Goal: Information Seeking & Learning: Learn about a topic

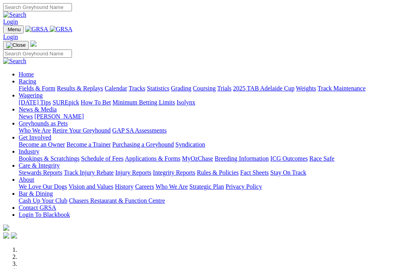
click at [57, 106] on link "News & Media" at bounding box center [38, 109] width 38 height 7
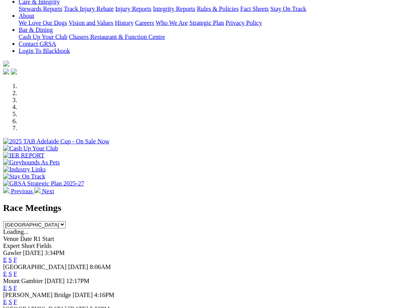
scroll to position [164, 0]
click at [17, 256] on link "F" at bounding box center [16, 259] width 4 height 7
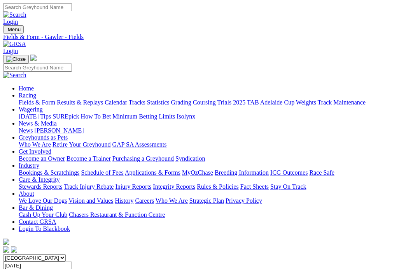
click at [57, 120] on link "News & Media" at bounding box center [38, 123] width 38 height 7
click at [33, 127] on link "News" at bounding box center [26, 130] width 14 height 7
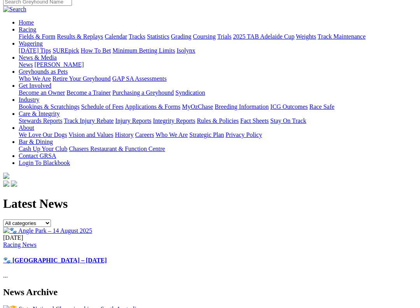
scroll to position [76, 24]
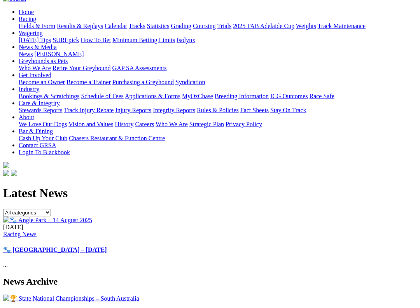
click at [107, 246] on link "🐾 Angle Park – 14 August 2025" at bounding box center [55, 249] width 104 height 7
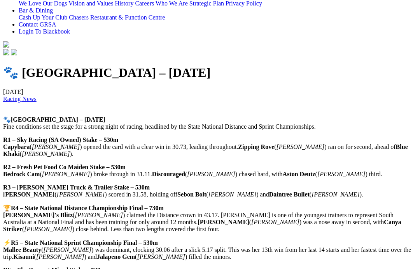
scroll to position [193, 0]
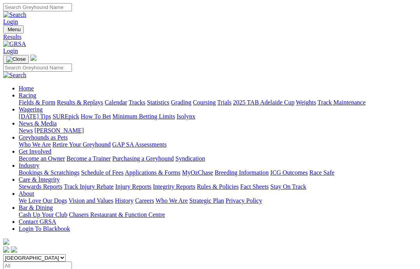
click at [98, 99] on link "Results & Replays" at bounding box center [80, 102] width 46 height 7
click at [26, 99] on link "Fields & Form" at bounding box center [37, 102] width 37 height 7
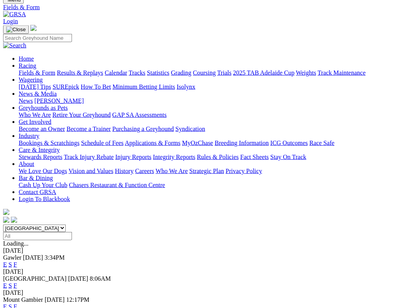
scroll to position [30, 0]
click at [17, 260] on link "F" at bounding box center [16, 263] width 4 height 7
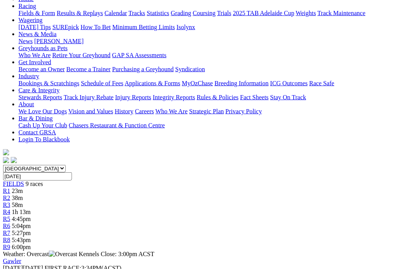
scroll to position [0, 2]
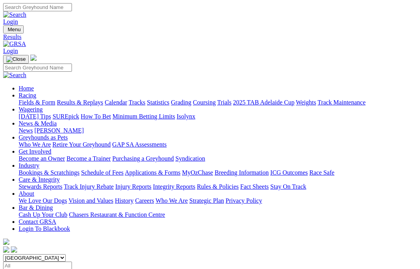
click at [26, 99] on link "Fields & Form" at bounding box center [37, 102] width 37 height 7
